Goal: Task Accomplishment & Management: Complete application form

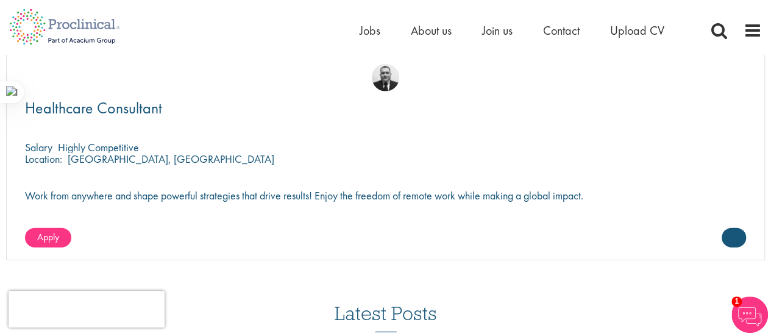
scroll to position [1354, 0]
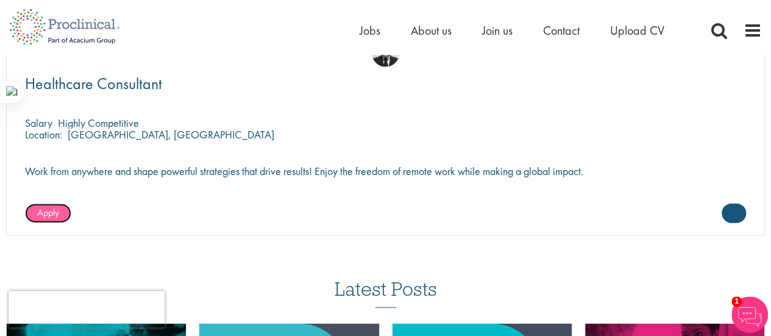
click at [54, 206] on span "Apply" at bounding box center [48, 212] width 22 height 13
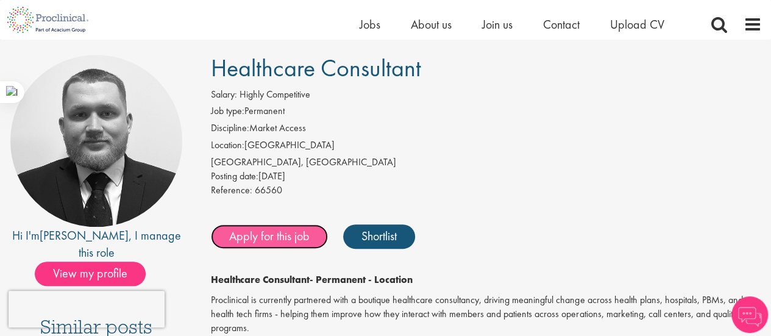
click at [308, 249] on div "Apply for this job Shortlist" at bounding box center [485, 236] width 554 height 37
click at [294, 237] on link "Apply for this job" at bounding box center [269, 236] width 117 height 24
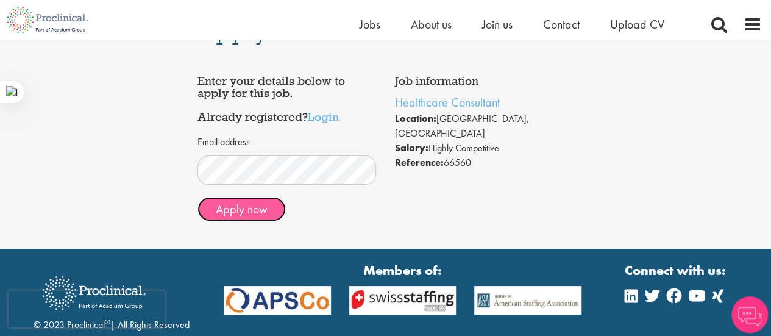
click at [262, 213] on button "Apply now" at bounding box center [242, 209] width 88 height 24
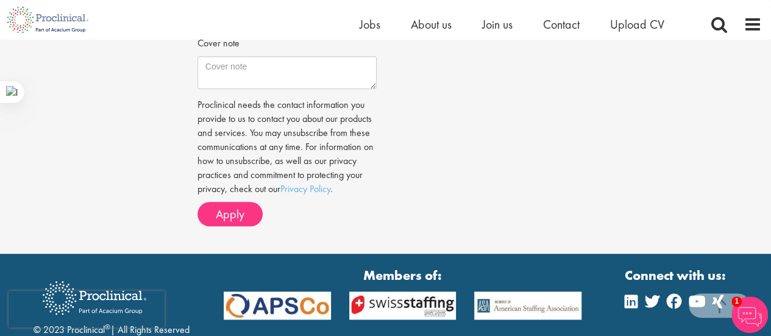
scroll to position [487, 0]
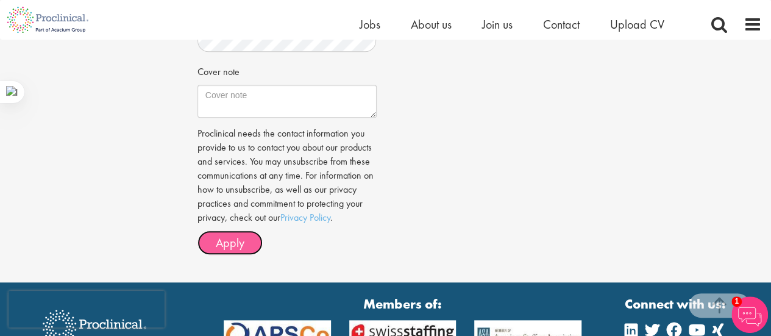
click at [241, 246] on span "Apply" at bounding box center [230, 243] width 29 height 16
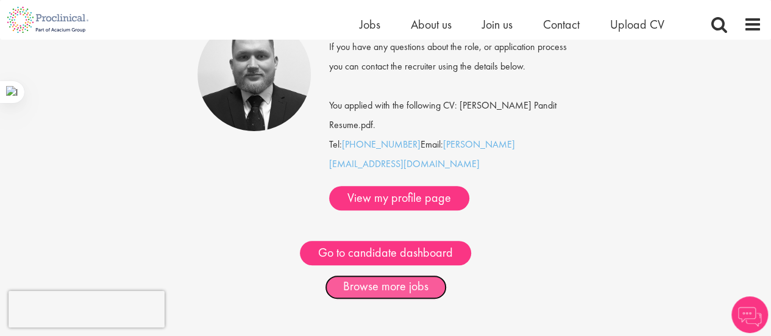
click at [387, 275] on link "Browse more jobs" at bounding box center [386, 287] width 122 height 24
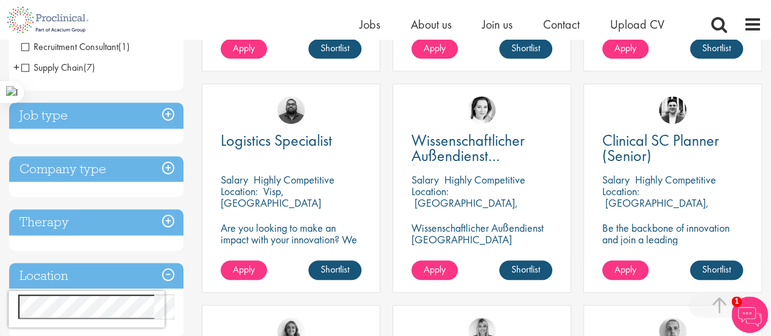
scroll to position [402, 0]
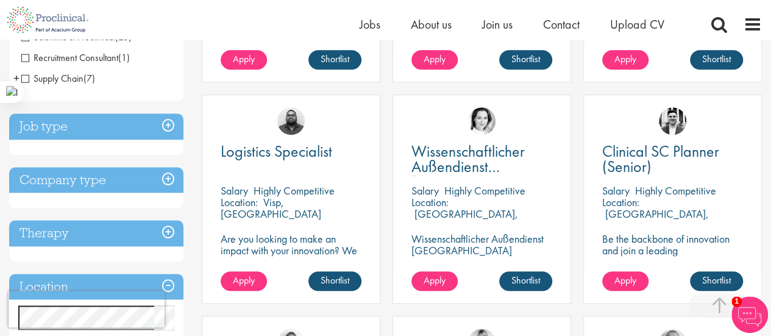
click at [143, 123] on h3 "Job type" at bounding box center [96, 126] width 174 height 26
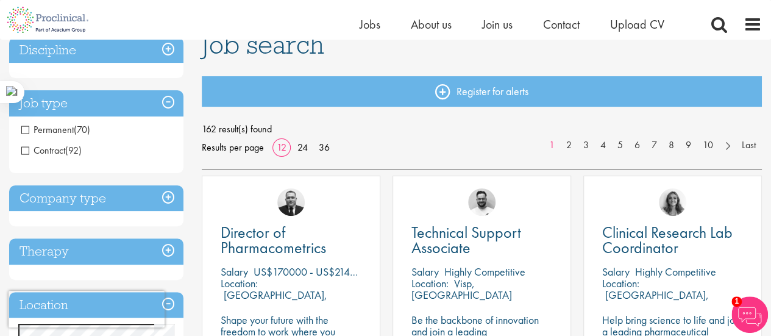
scroll to position [100, 0]
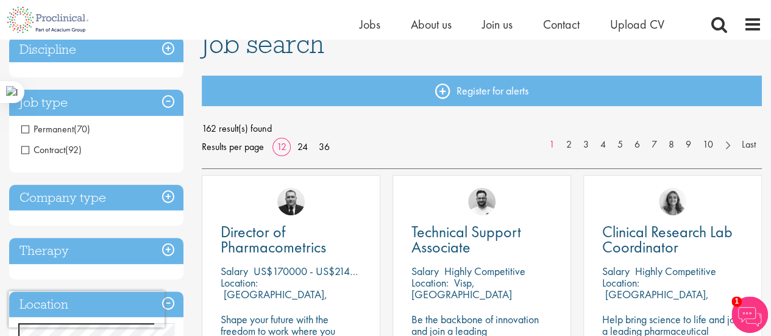
click at [99, 193] on h3 "Company type" at bounding box center [96, 198] width 174 height 26
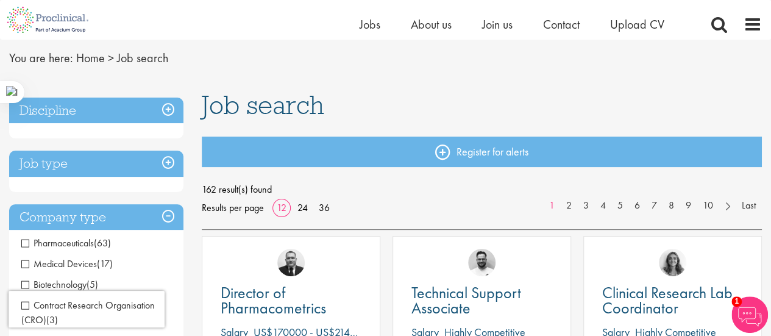
scroll to position [0, 0]
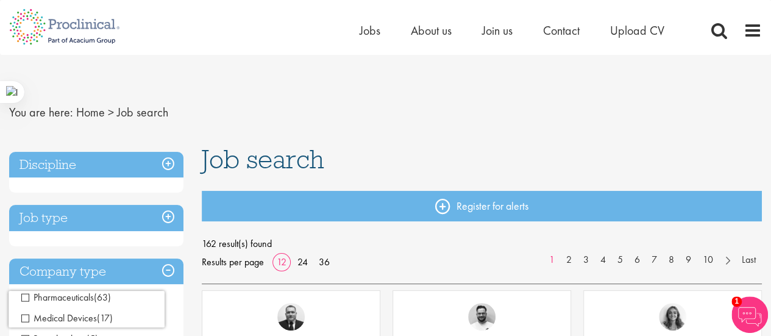
click at [116, 157] on h3 "Discipline" at bounding box center [96, 165] width 174 height 26
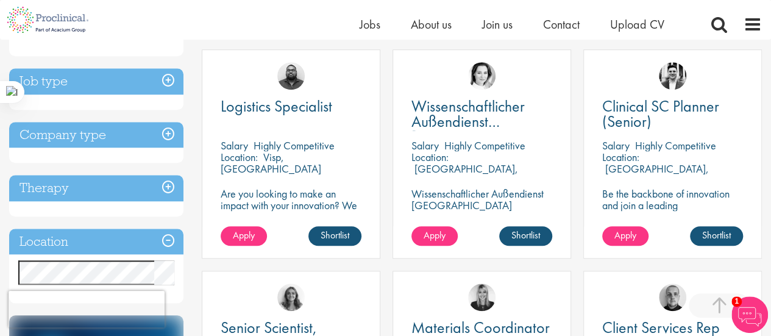
scroll to position [448, 0]
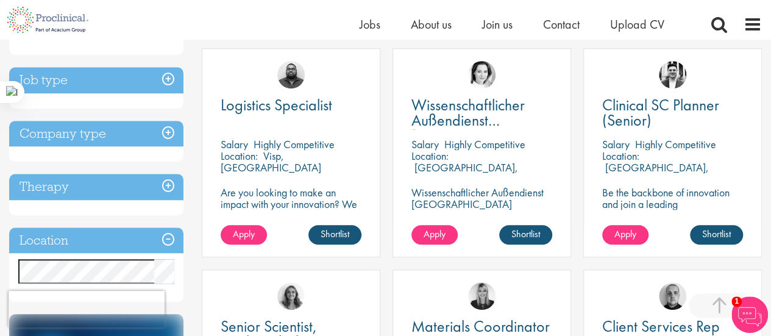
click at [127, 235] on h3 "Location" at bounding box center [96, 240] width 174 height 26
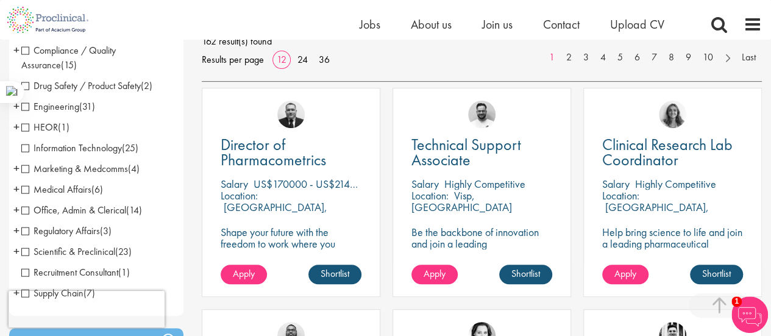
scroll to position [187, 0]
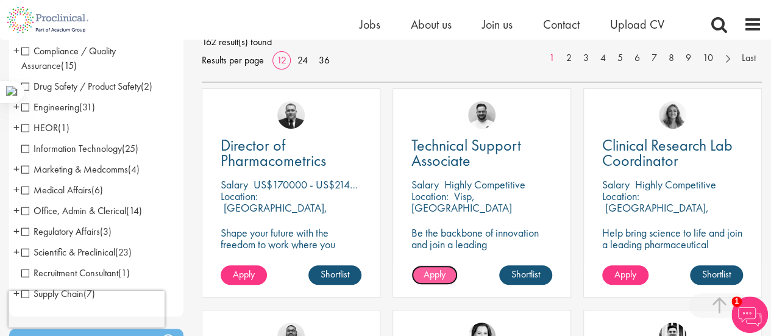
click at [445, 273] on span "Apply" at bounding box center [435, 274] width 22 height 13
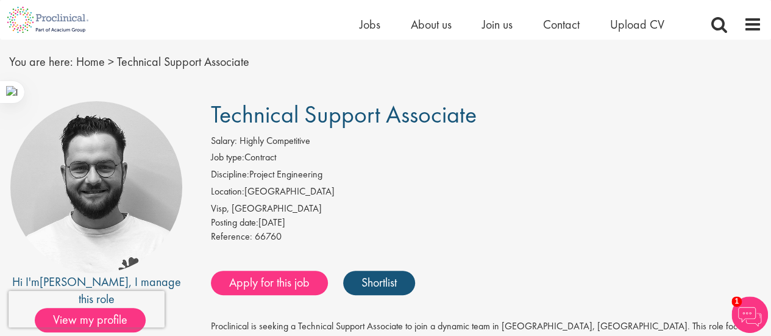
scroll to position [78, 0]
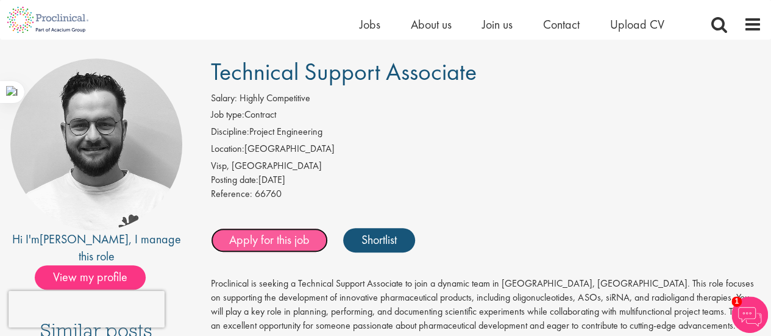
click at [291, 238] on link "Apply for this job" at bounding box center [269, 240] width 117 height 24
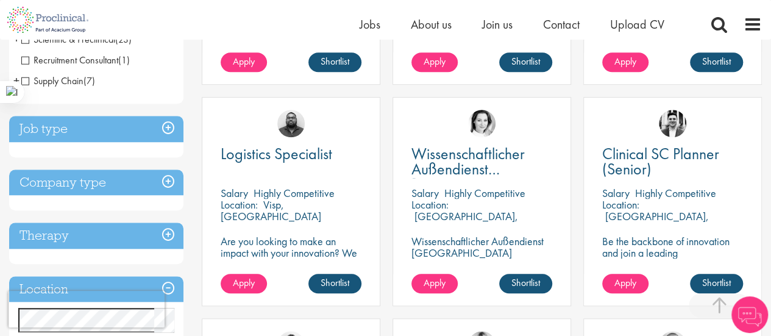
scroll to position [401, 0]
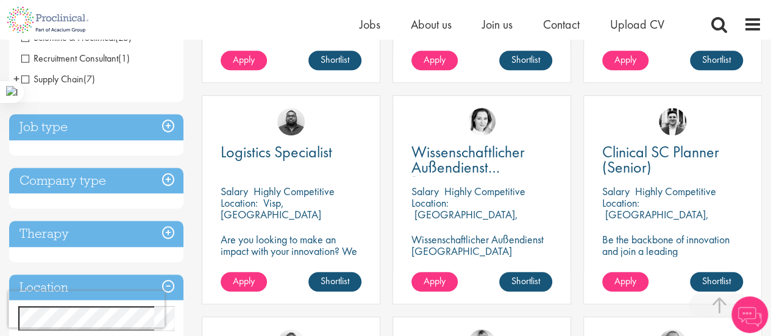
click at [129, 127] on h3 "Job type" at bounding box center [96, 127] width 174 height 26
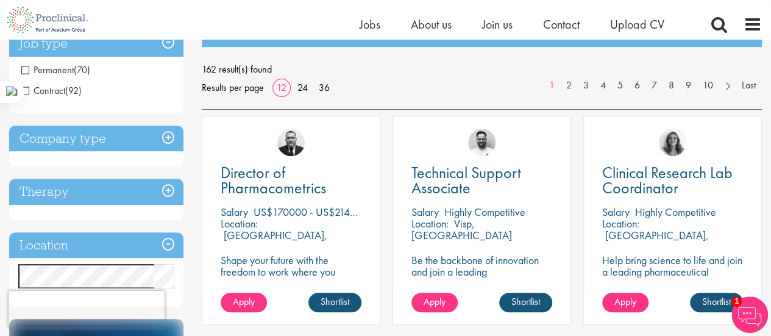
scroll to position [158, 0]
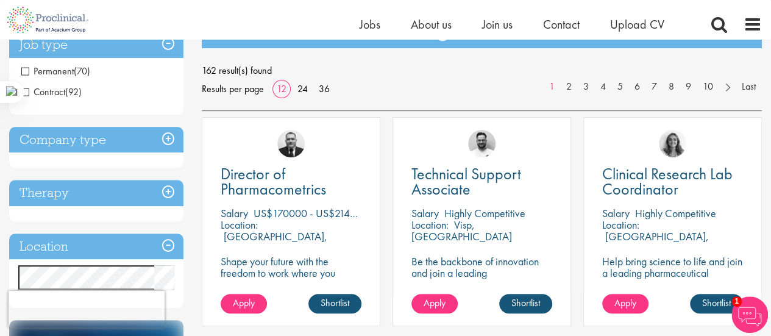
click at [65, 71] on span "Permanent" at bounding box center [47, 71] width 52 height 13
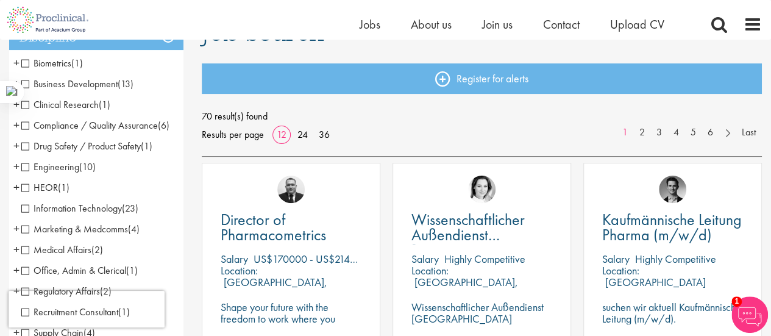
scroll to position [112, 0]
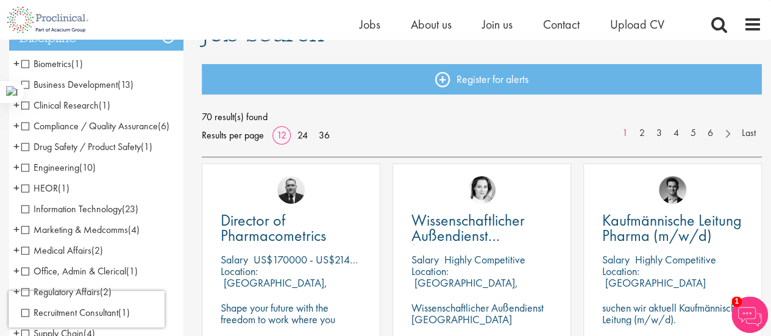
click at [22, 147] on span "Drug Safety / Product Safety" at bounding box center [80, 146] width 119 height 13
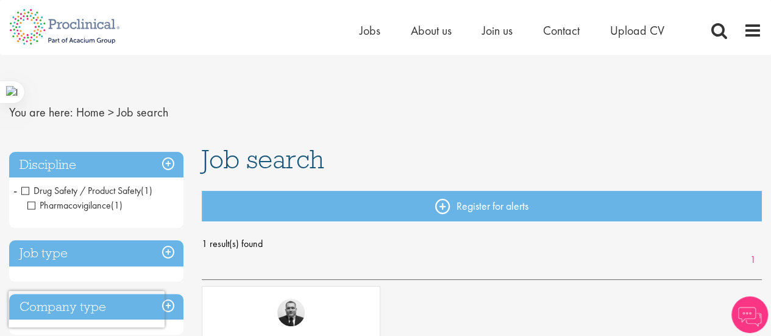
click at [172, 159] on h3 "Discipline" at bounding box center [96, 165] width 174 height 26
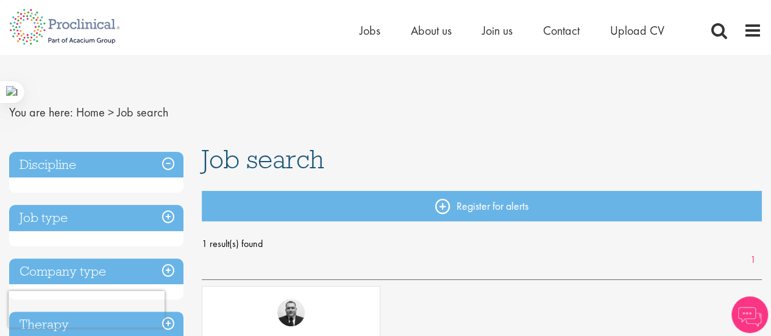
click at [172, 159] on h3 "Discipline" at bounding box center [96, 165] width 174 height 26
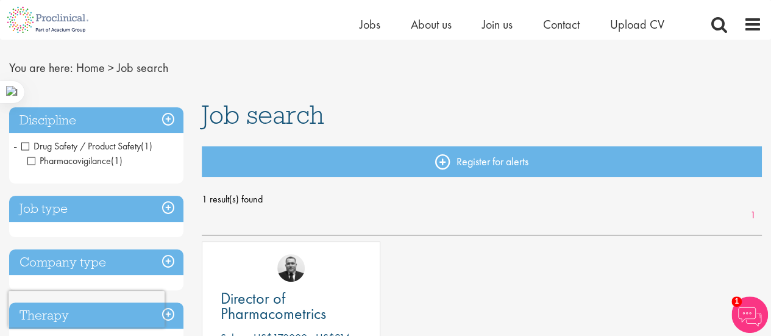
scroll to position [29, 0]
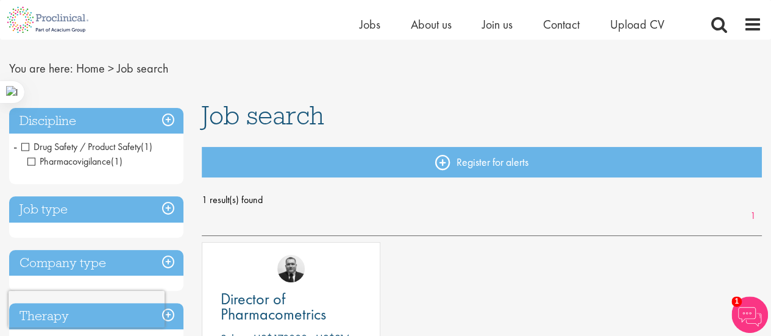
click at [79, 121] on h3 "Discipline" at bounding box center [96, 121] width 174 height 26
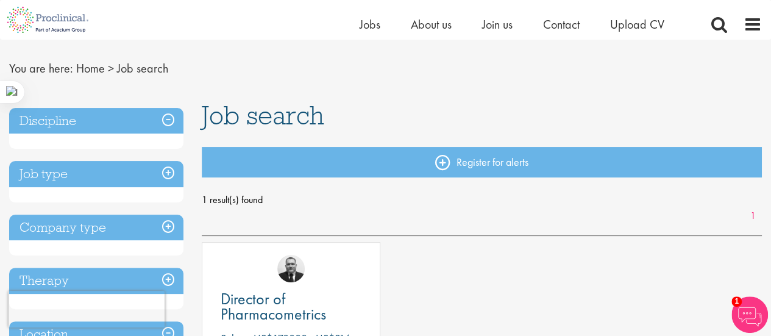
click at [45, 129] on h3 "Discipline" at bounding box center [96, 121] width 174 height 26
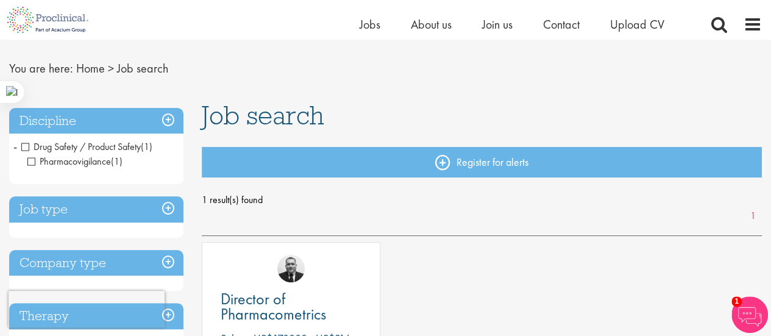
drag, startPoint x: 24, startPoint y: 149, endPoint x: 33, endPoint y: 158, distance: 12.5
click at [33, 158] on li "Drug Safety / Product Safety (1) - + Pharmacovigilance (1)" at bounding box center [96, 154] width 174 height 35
click at [33, 158] on span "Pharmacovigilance" at bounding box center [69, 161] width 84 height 13
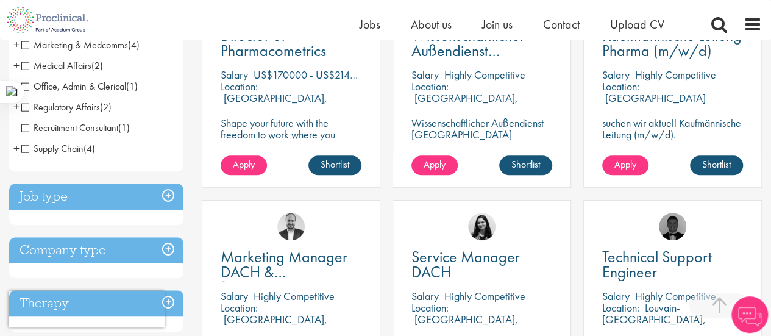
scroll to position [299, 0]
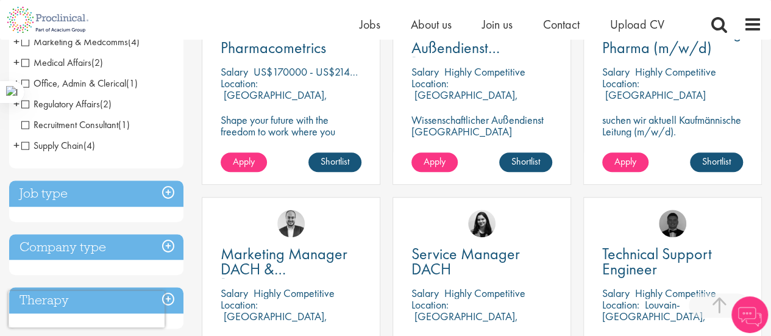
click at [162, 192] on h3 "Job type" at bounding box center [96, 193] width 174 height 26
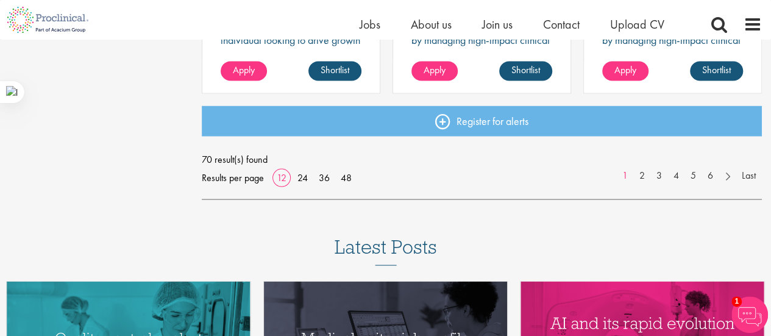
scroll to position [1055, 0]
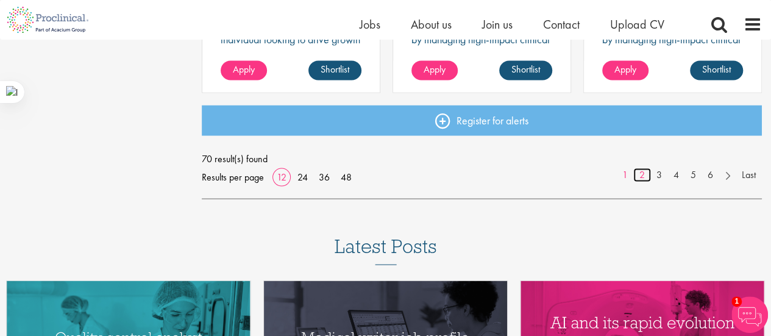
click at [640, 180] on link "2" at bounding box center [642, 175] width 18 height 14
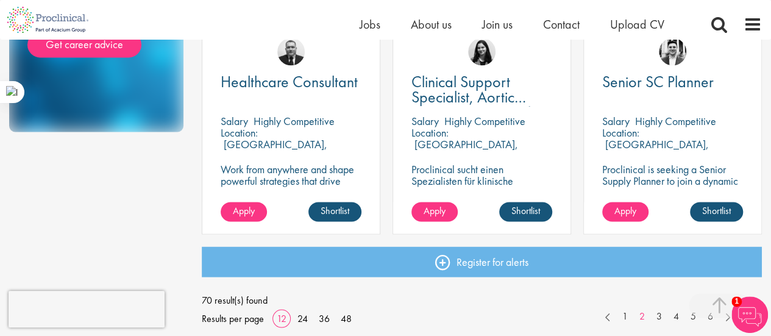
scroll to position [914, 0]
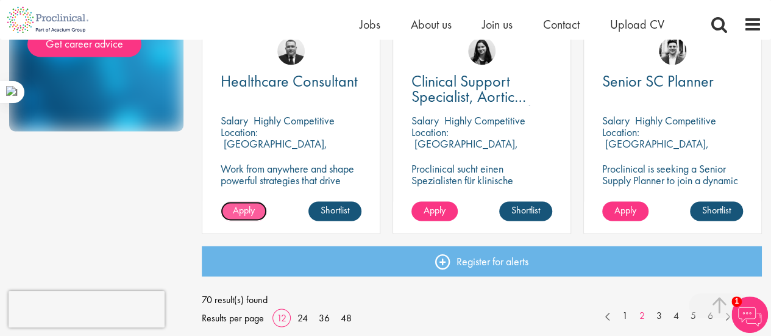
click at [235, 210] on span "Apply" at bounding box center [244, 210] width 22 height 13
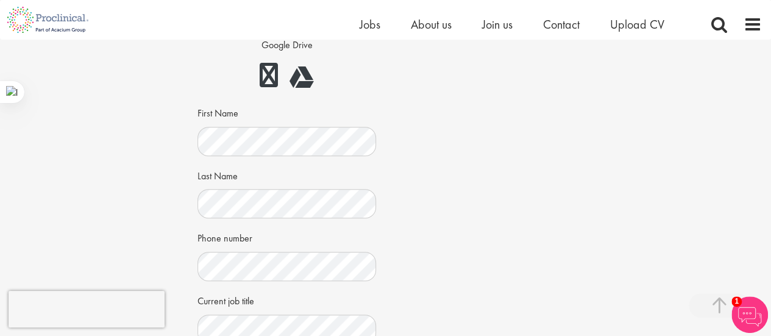
scroll to position [365, 0]
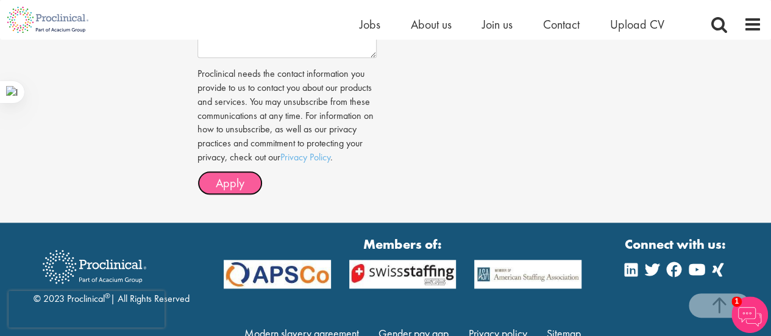
click at [241, 175] on span "Apply" at bounding box center [230, 183] width 29 height 16
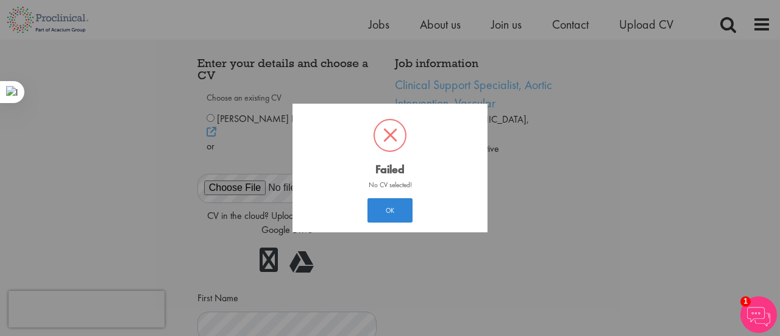
scroll to position [18, 0]
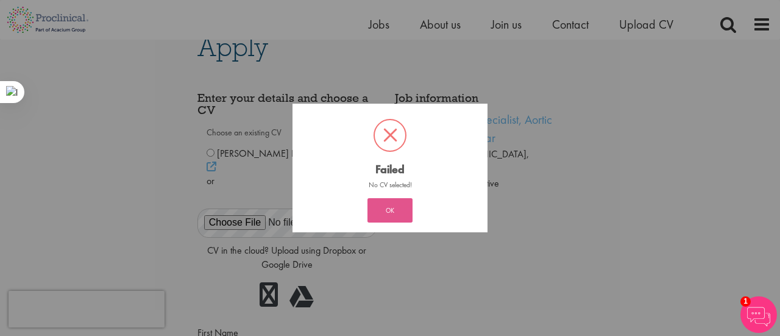
click at [391, 204] on button "OK" at bounding box center [390, 210] width 45 height 24
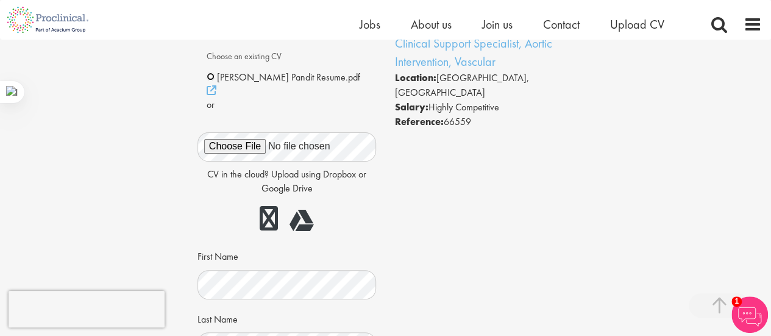
scroll to position [649, 0]
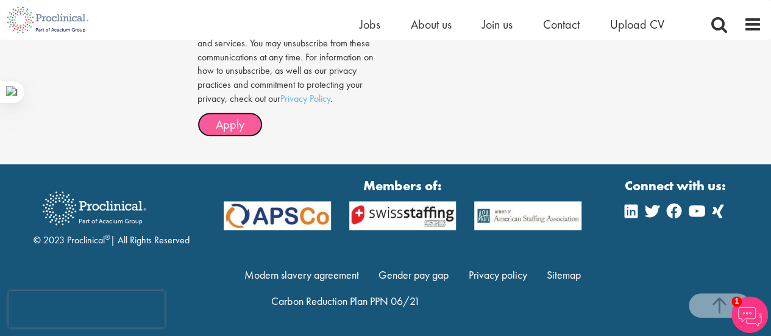
click at [233, 130] on span "Apply" at bounding box center [230, 124] width 29 height 16
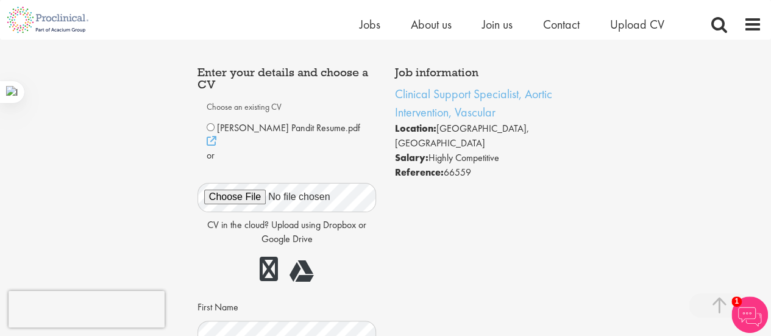
scroll to position [0, 0]
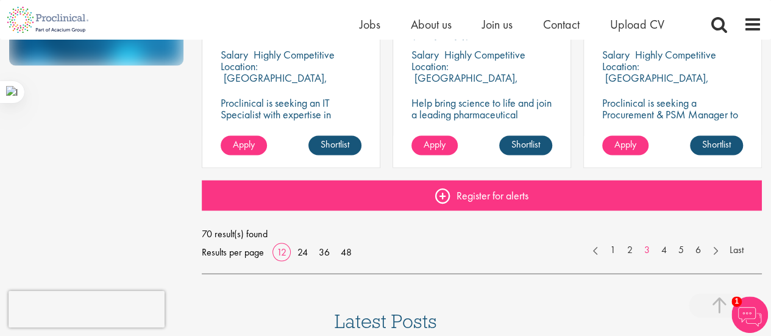
scroll to position [983, 0]
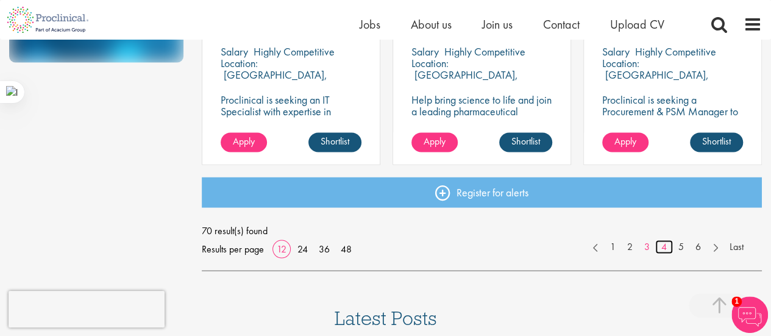
click at [661, 248] on link "4" at bounding box center [664, 247] width 18 height 14
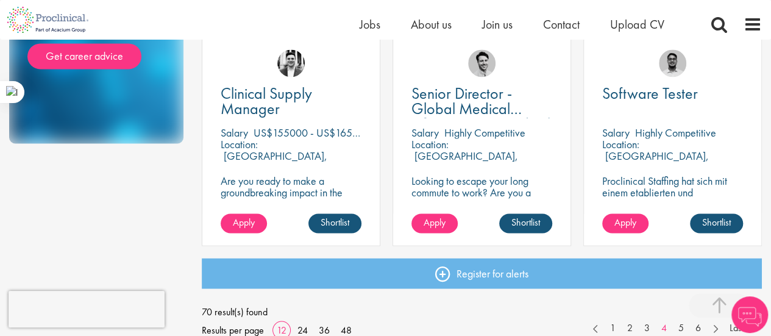
scroll to position [903, 0]
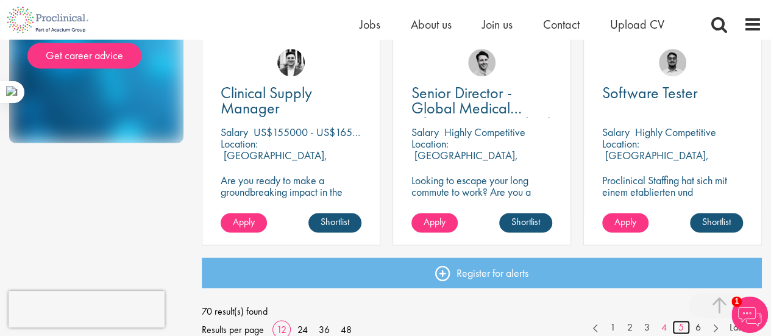
click at [677, 322] on link "5" at bounding box center [681, 327] width 18 height 14
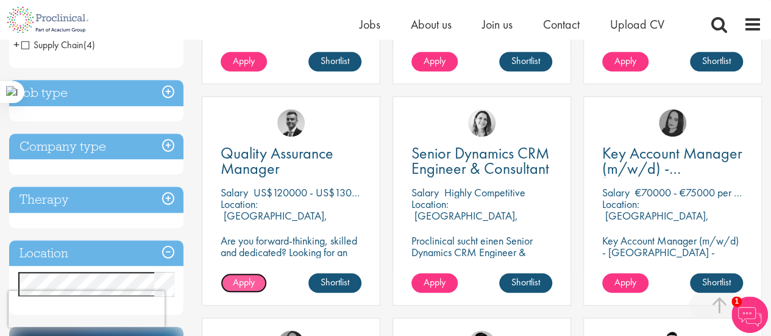
click at [255, 282] on link "Apply" at bounding box center [244, 283] width 46 height 20
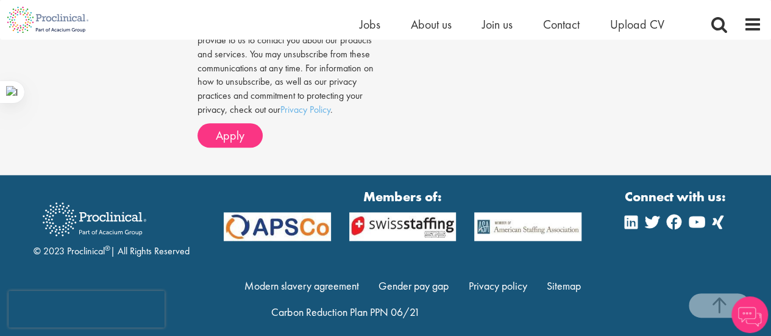
scroll to position [649, 0]
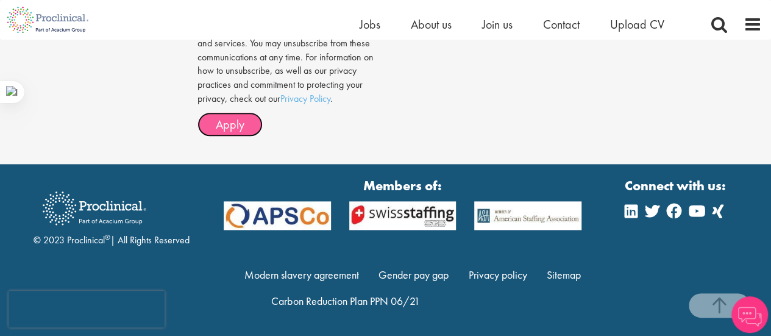
click at [235, 117] on span "Apply" at bounding box center [230, 124] width 29 height 16
